Goal: Transaction & Acquisition: Book appointment/travel/reservation

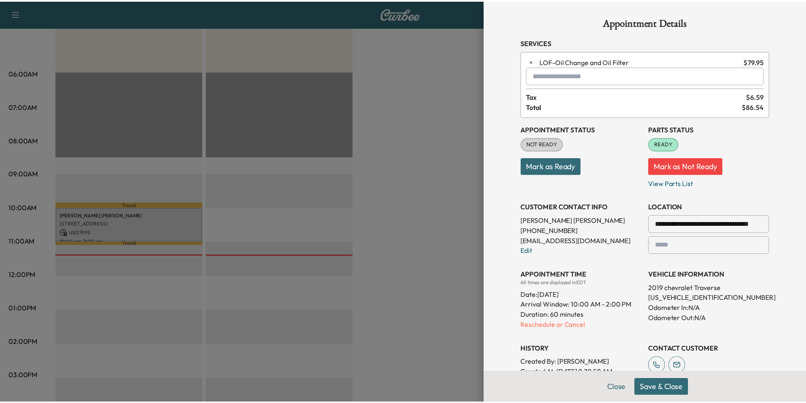
scroll to position [148, 0]
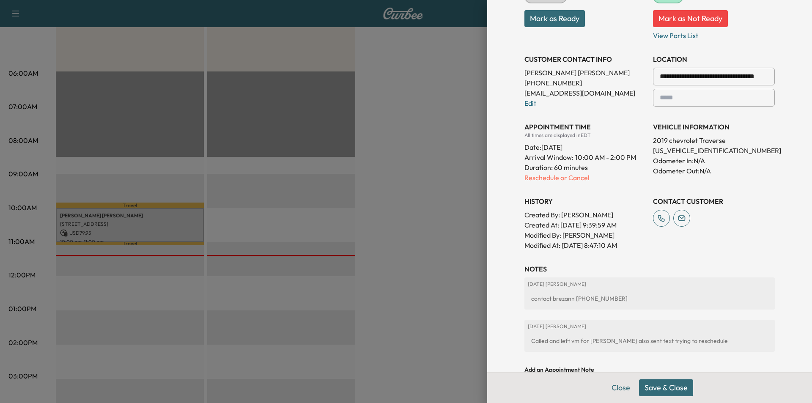
click at [441, 216] on div at bounding box center [406, 201] width 812 height 403
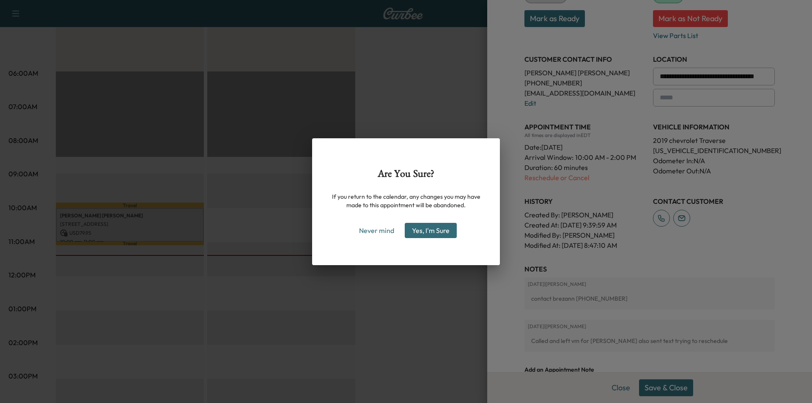
click at [405, 285] on div "Are You Sure? If you return to the calendar, any changes you may have made to t…" at bounding box center [406, 201] width 812 height 403
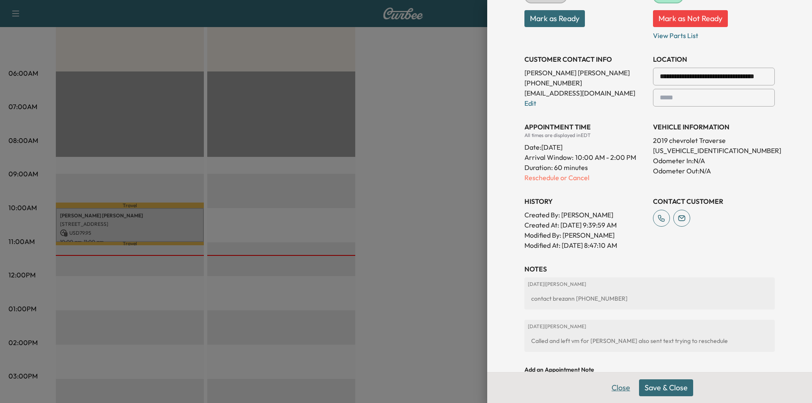
click at [615, 388] on button "Close" at bounding box center [621, 387] width 30 height 17
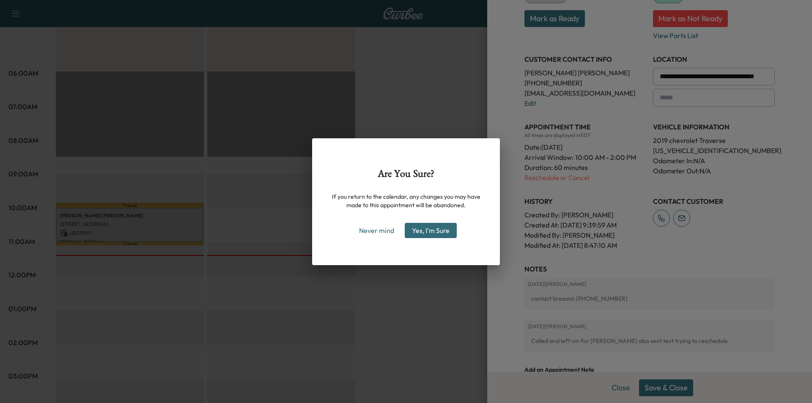
click at [394, 285] on div "Are You Sure? If you return to the calendar, any changes you may have made to t…" at bounding box center [406, 201] width 812 height 403
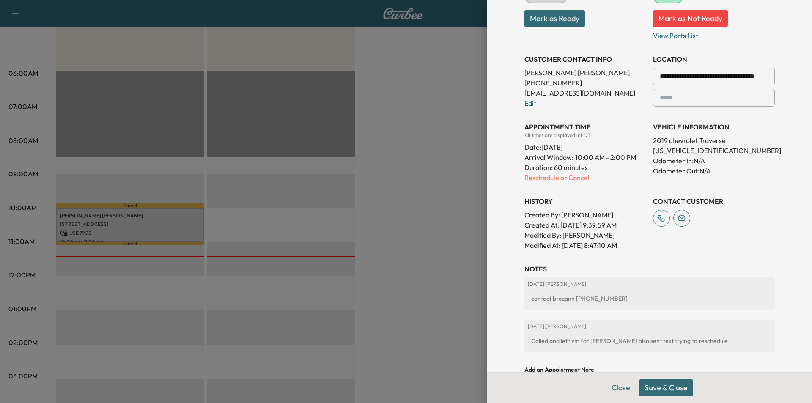
click at [620, 390] on button "Close" at bounding box center [621, 387] width 30 height 17
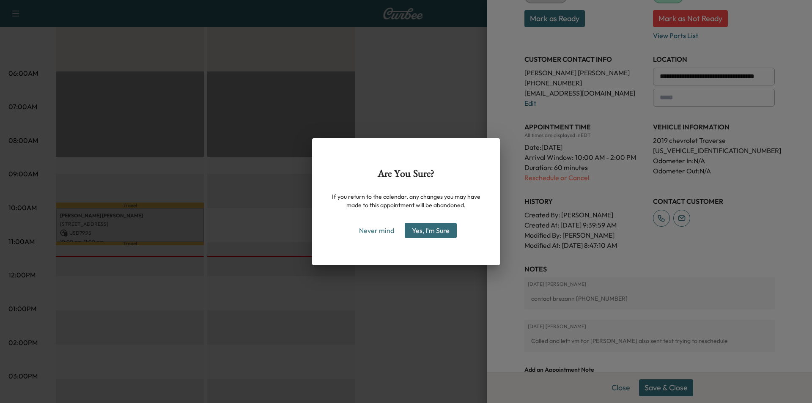
click at [425, 229] on button "Yes, I'm Sure" at bounding box center [431, 230] width 52 height 15
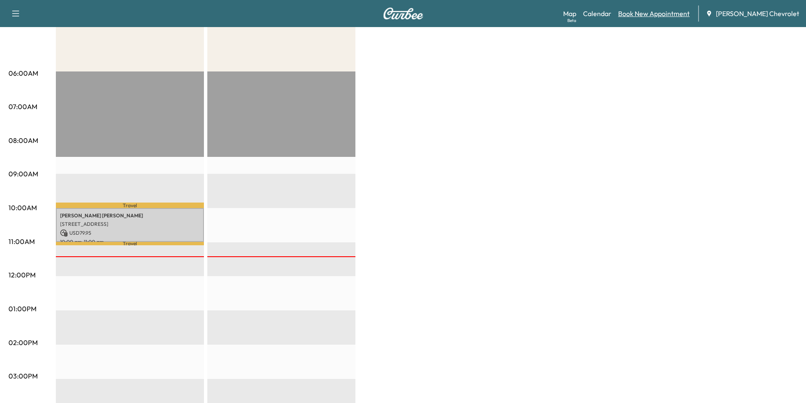
click at [680, 16] on link "Book New Appointment" at bounding box center [653, 13] width 71 height 10
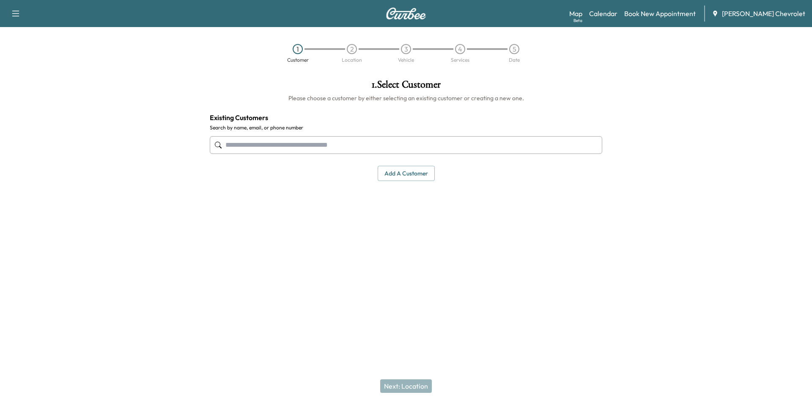
click at [446, 143] on input "text" at bounding box center [406, 145] width 392 height 18
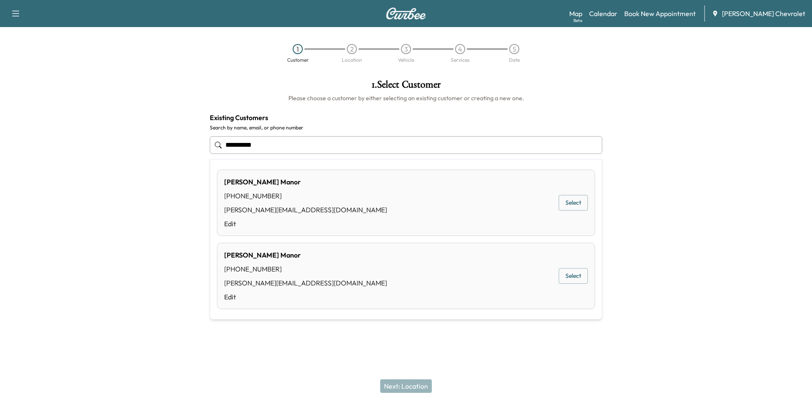
click at [570, 206] on button "Select" at bounding box center [573, 203] width 29 height 16
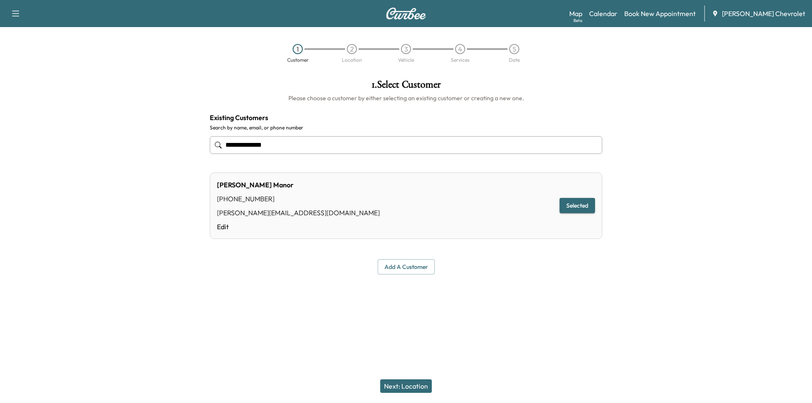
type input "**********"
click at [415, 386] on button "Next: Location" at bounding box center [406, 386] width 52 height 14
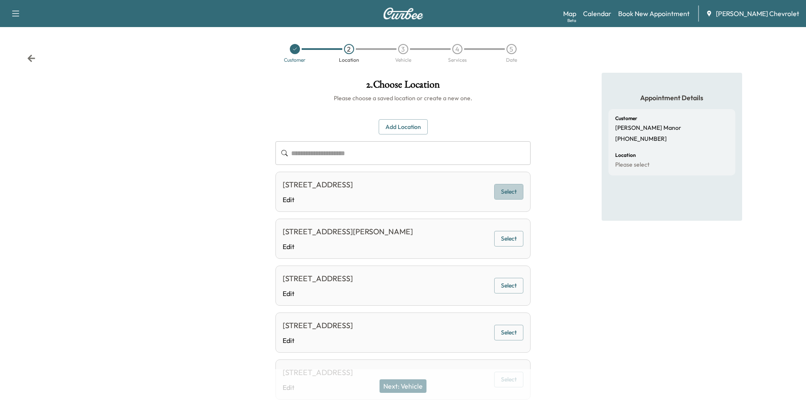
click at [510, 189] on button "Select" at bounding box center [508, 192] width 29 height 16
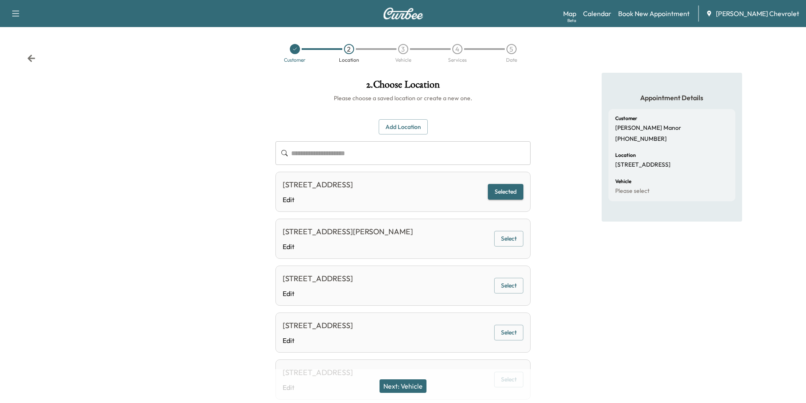
click at [406, 385] on button "Next: Vehicle" at bounding box center [402, 386] width 47 height 14
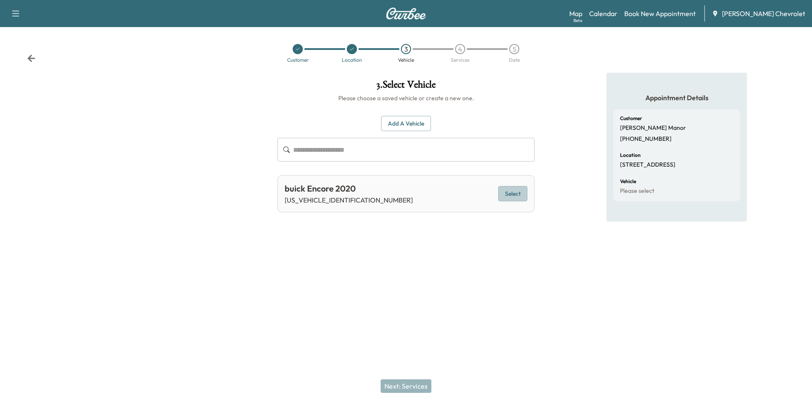
click at [517, 190] on button "Select" at bounding box center [512, 194] width 29 height 16
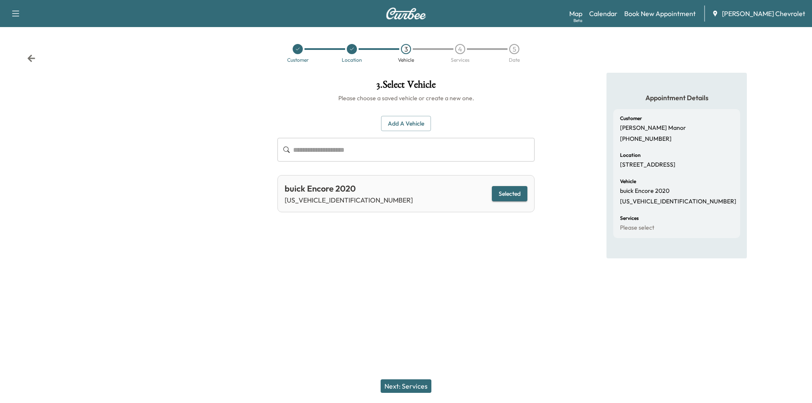
click at [401, 381] on button "Next: Services" at bounding box center [406, 386] width 51 height 14
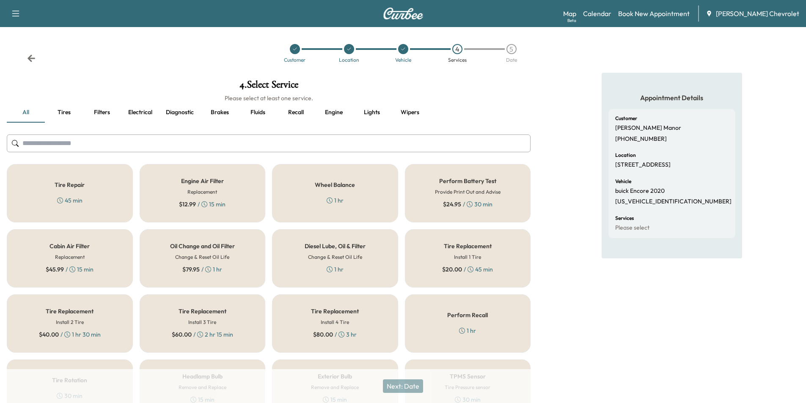
drag, startPoint x: 215, startPoint y: 247, endPoint x: 228, endPoint y: 250, distance: 13.9
click at [217, 247] on h5 "Oil Change and Oil Filter" at bounding box center [202, 246] width 65 height 6
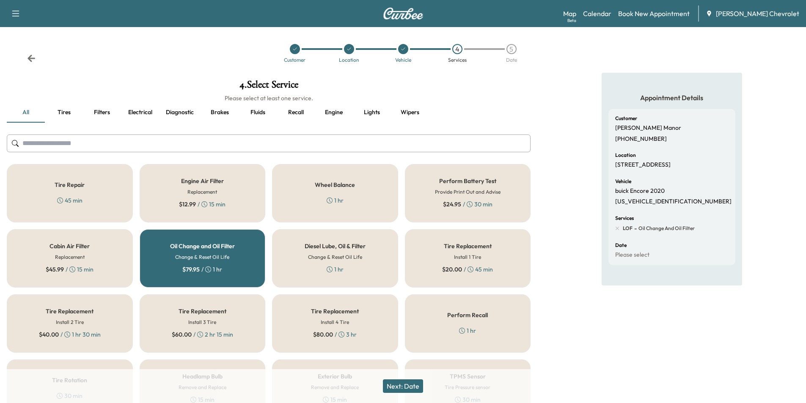
click at [395, 389] on button "Next: Date" at bounding box center [403, 386] width 40 height 14
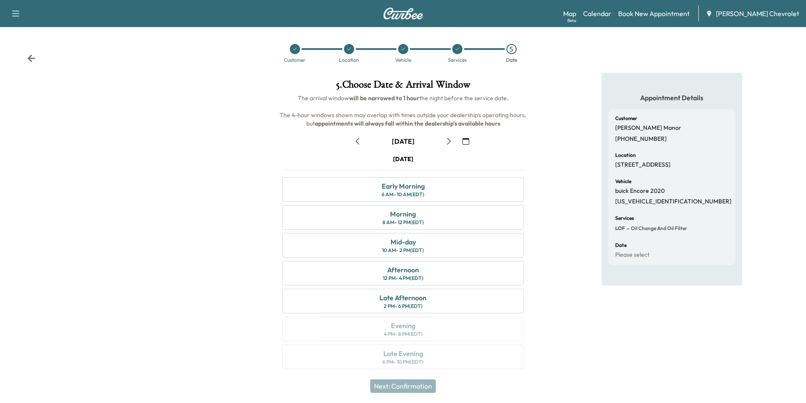
click at [452, 145] on button "button" at bounding box center [448, 141] width 14 height 14
click at [452, 144] on button "button" at bounding box center [448, 141] width 14 height 14
click at [448, 139] on icon "button" at bounding box center [449, 141] width 4 height 7
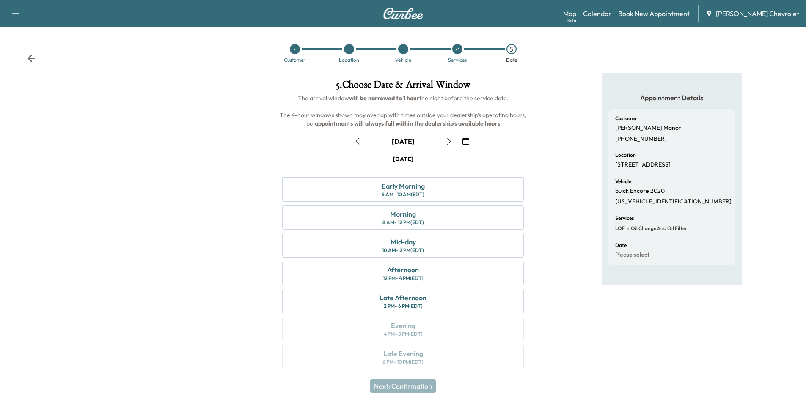
click at [449, 144] on icon "button" at bounding box center [448, 141] width 7 height 7
click at [441, 249] on div "Mid-day 10 AM - 2 PM (EDT)" at bounding box center [402, 245] width 241 height 25
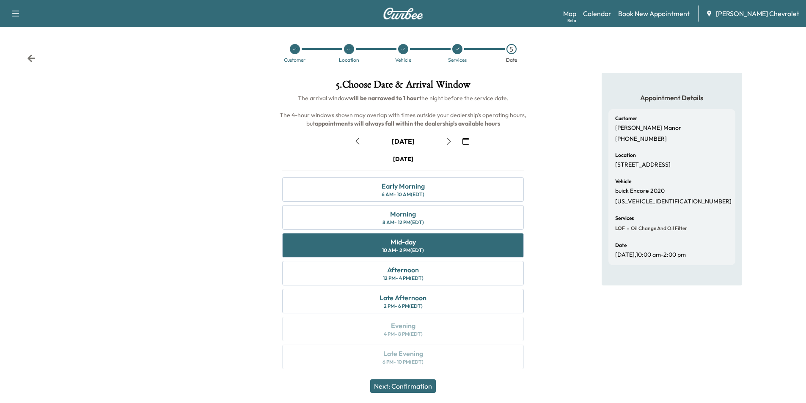
click at [412, 389] on button "Next: Confirmation" at bounding box center [403, 386] width 66 height 14
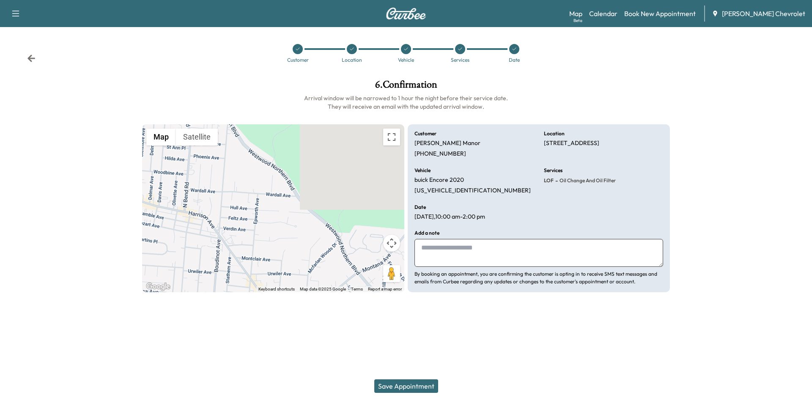
click at [446, 250] on textarea at bounding box center [538, 253] width 249 height 28
click at [400, 392] on button "Save Appointment" at bounding box center [406, 386] width 64 height 14
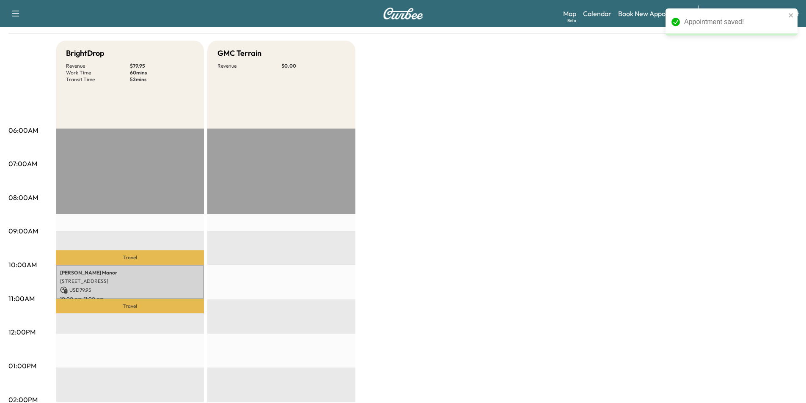
scroll to position [85, 0]
